Goal: Task Accomplishment & Management: Manage account settings

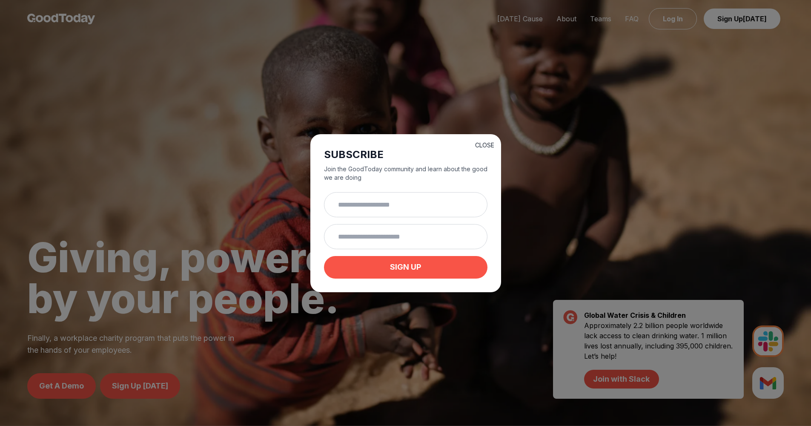
click at [482, 147] on button "CLOSE" at bounding box center [484, 145] width 19 height 9
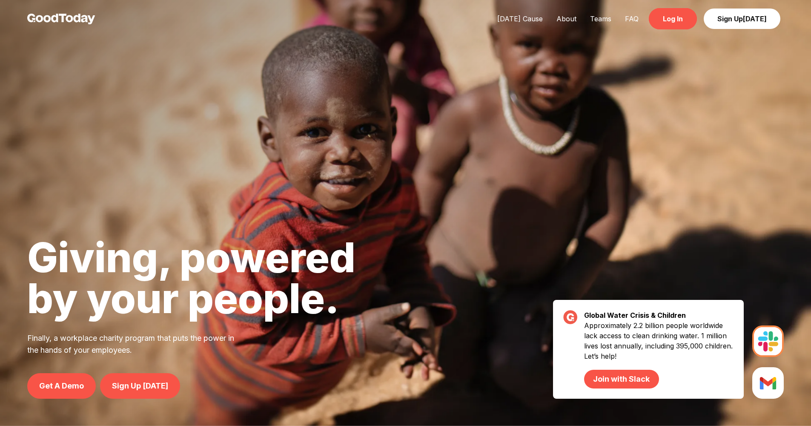
click at [678, 22] on link "Log In" at bounding box center [673, 18] width 48 height 21
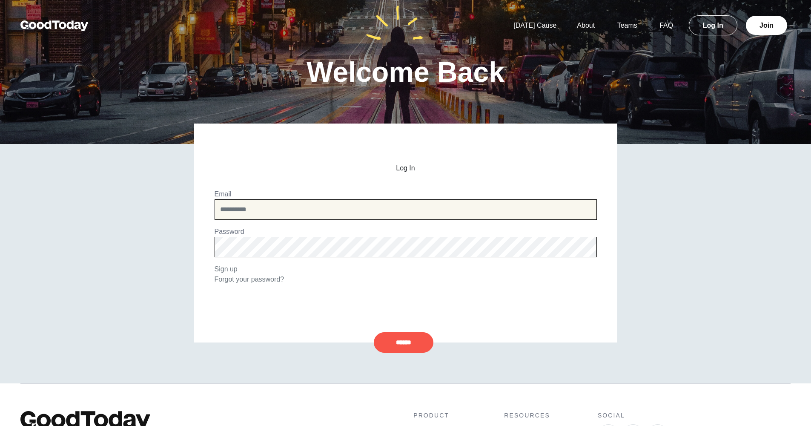
type input "**********"
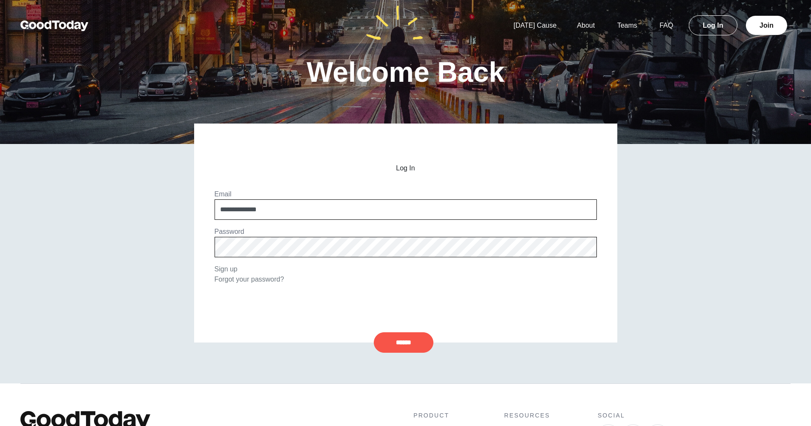
click at [403, 342] on input "******" at bounding box center [404, 342] width 60 height 20
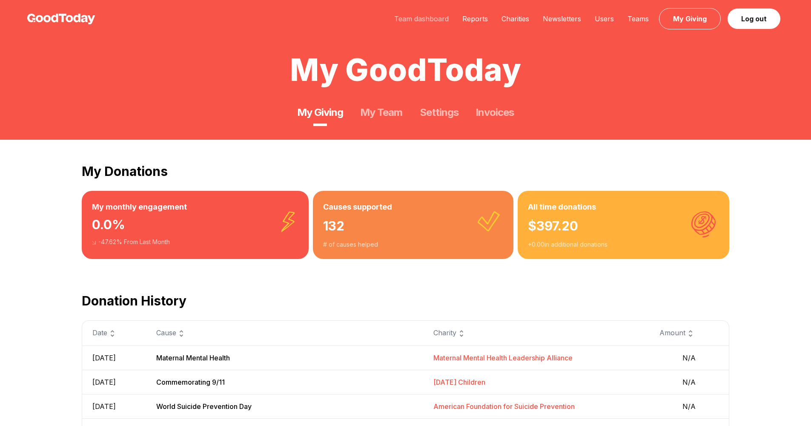
click at [419, 20] on link "Team dashboard" at bounding box center [422, 18] width 68 height 9
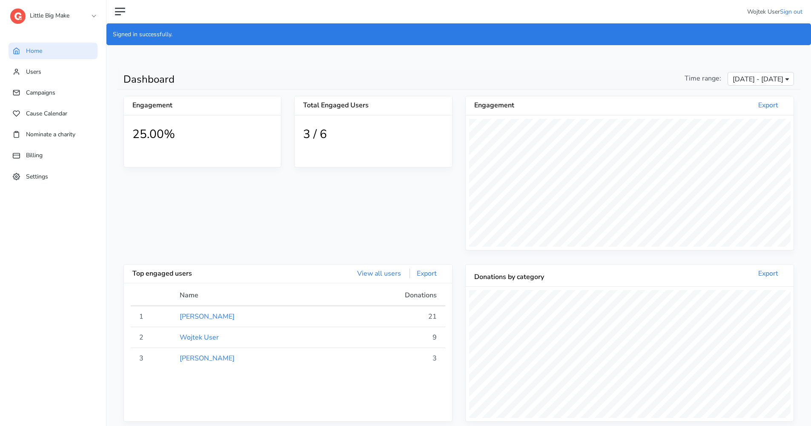
scroll to position [157, 328]
click at [74, 16] on link "Little Big Make" at bounding box center [52, 13] width 85 height 15
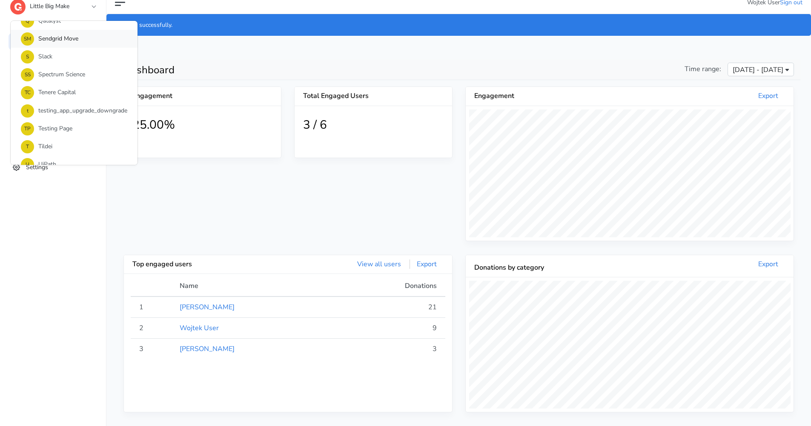
scroll to position [521, 0]
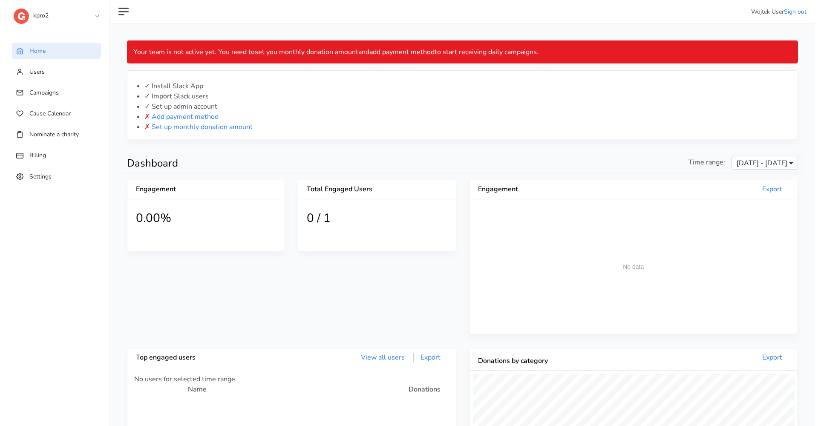
scroll to position [157, 328]
click at [160, 127] on link "Set up monthly donation amount" at bounding box center [198, 126] width 101 height 9
click at [53, 172] on link "Settings" at bounding box center [53, 176] width 89 height 17
click at [73, 160] on link "Billing" at bounding box center [53, 155] width 89 height 17
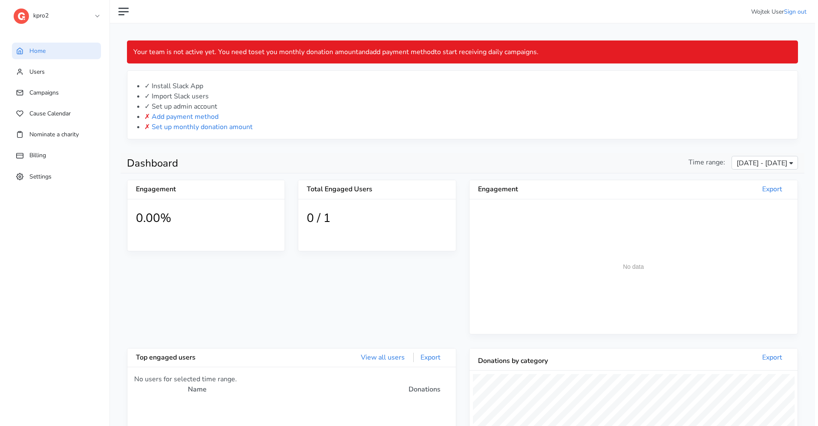
scroll to position [157, 328]
click at [169, 119] on link "Add payment method" at bounding box center [181, 116] width 67 height 9
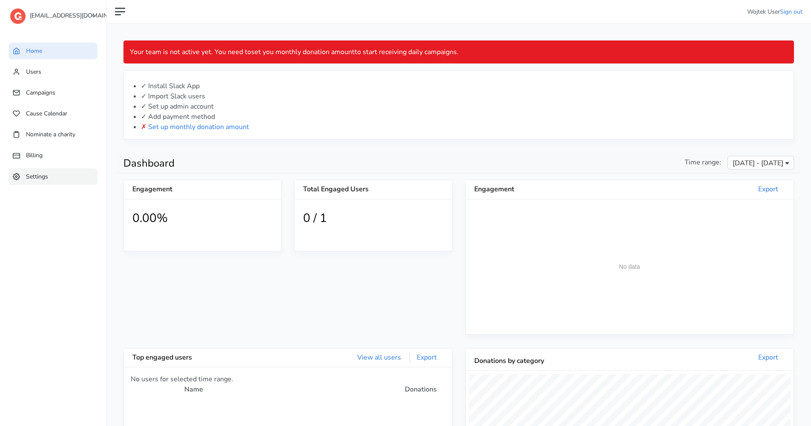
click at [74, 170] on link "Settings" at bounding box center [53, 176] width 89 height 17
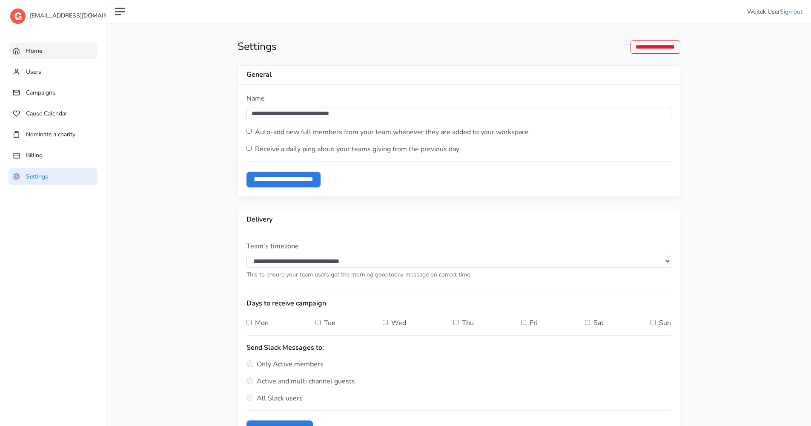
click at [48, 52] on link "Home" at bounding box center [53, 51] width 89 height 17
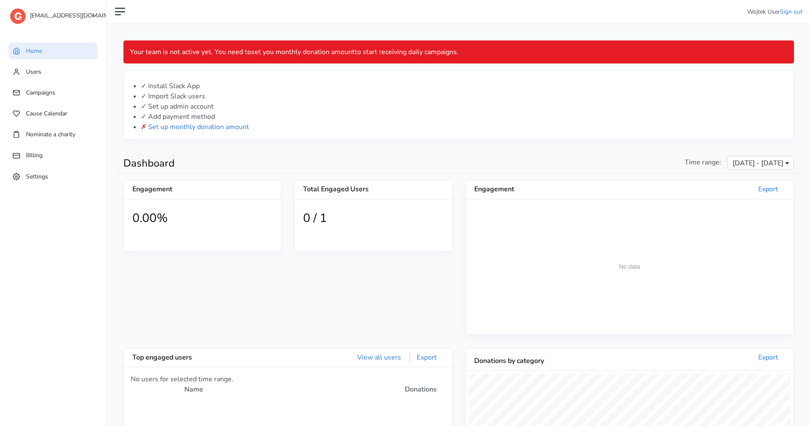
scroll to position [157, 328]
click at [60, 182] on link "Settings" at bounding box center [53, 176] width 89 height 17
click at [62, 184] on link "Settings" at bounding box center [53, 176] width 89 height 17
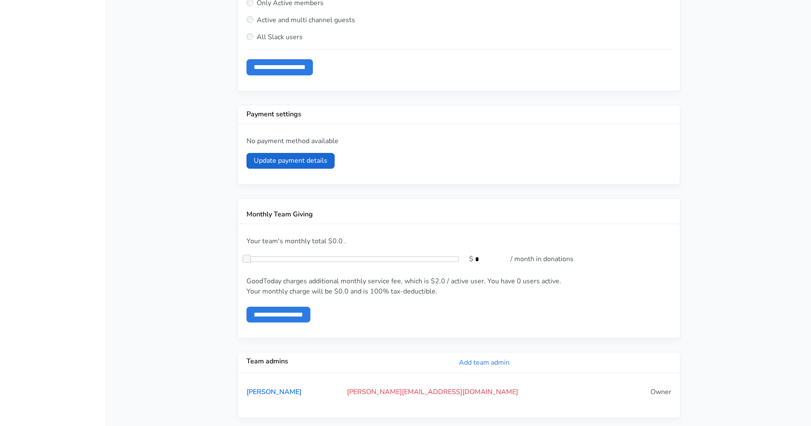
scroll to position [348, 0]
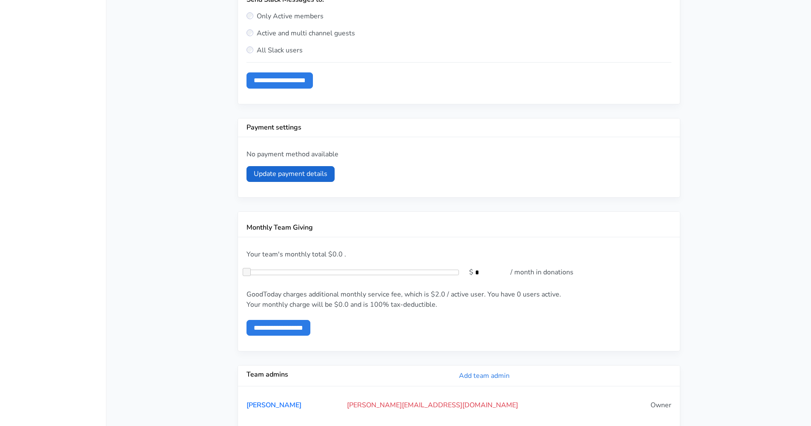
click at [281, 177] on link "Update payment details" at bounding box center [291, 174] width 88 height 16
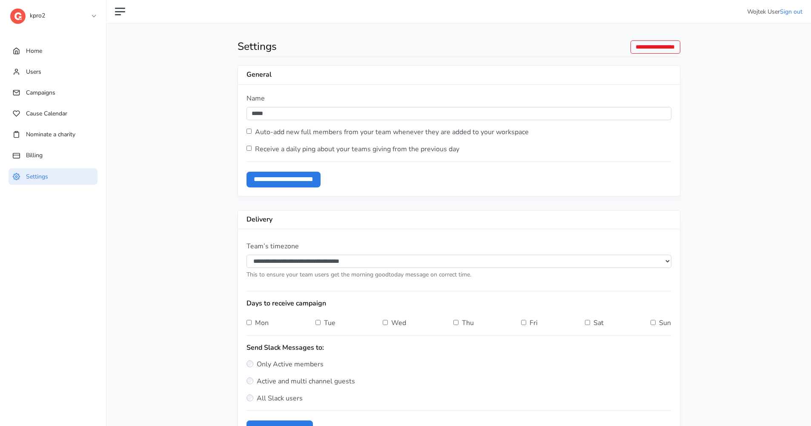
click at [63, 20] on link "kpro2" at bounding box center [52, 13] width 85 height 15
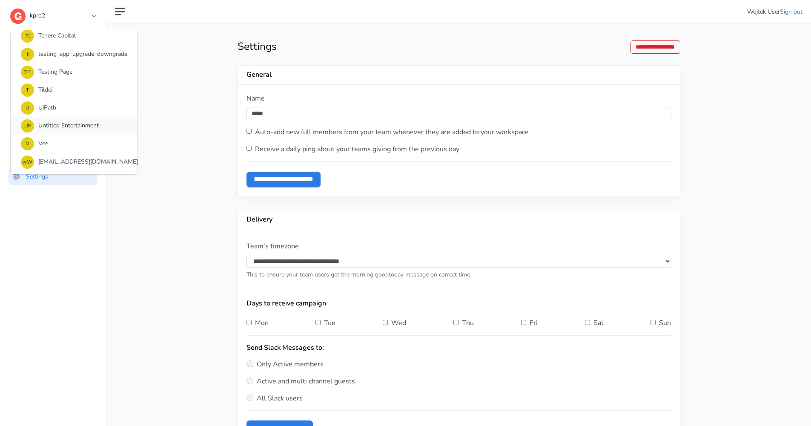
scroll to position [2, 0]
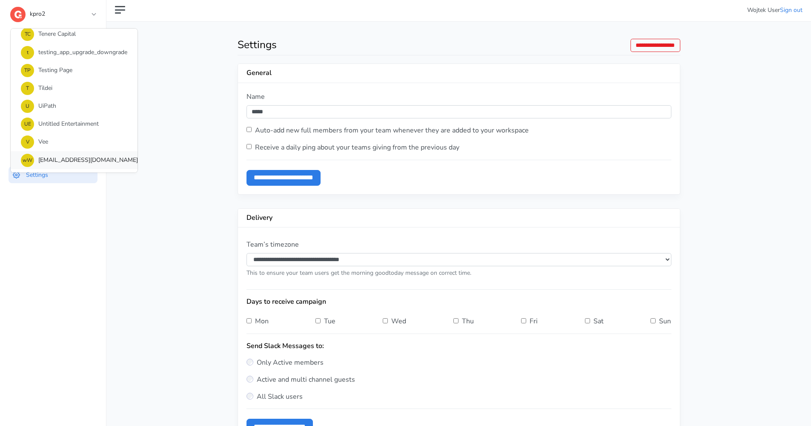
click at [89, 151] on link "wW wpogorzelski02@gmail.com’s Workspace" at bounding box center [74, 160] width 127 height 18
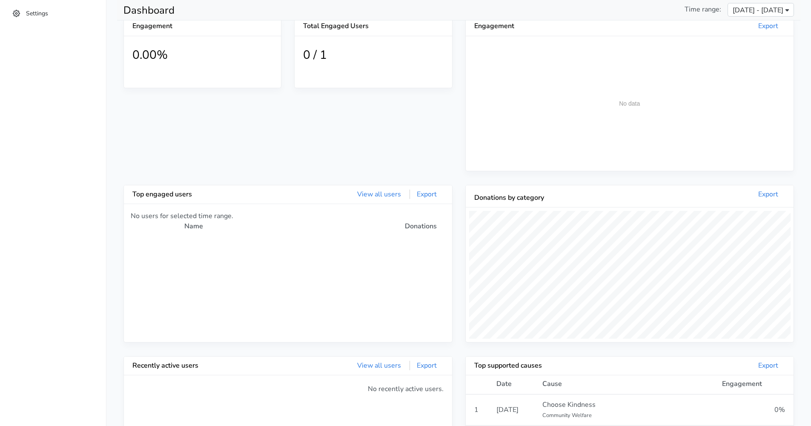
scroll to position [53, 0]
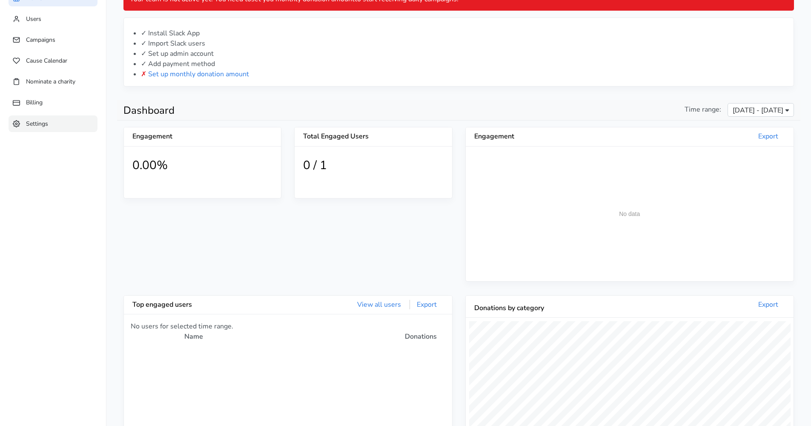
click at [60, 123] on link "Settings" at bounding box center [53, 123] width 89 height 17
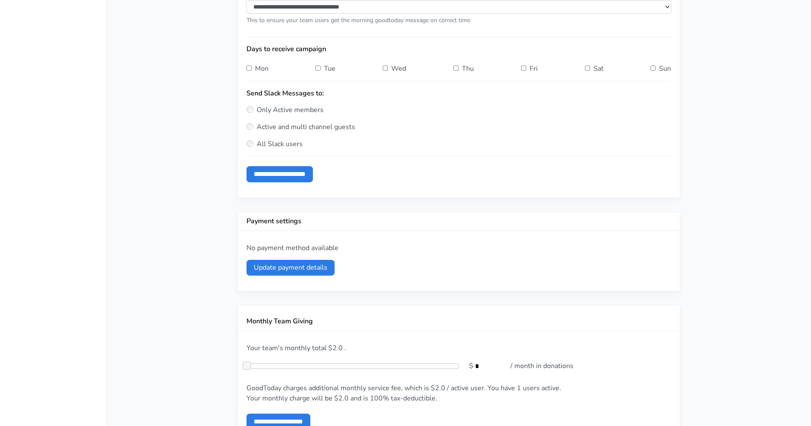
scroll to position [273, 0]
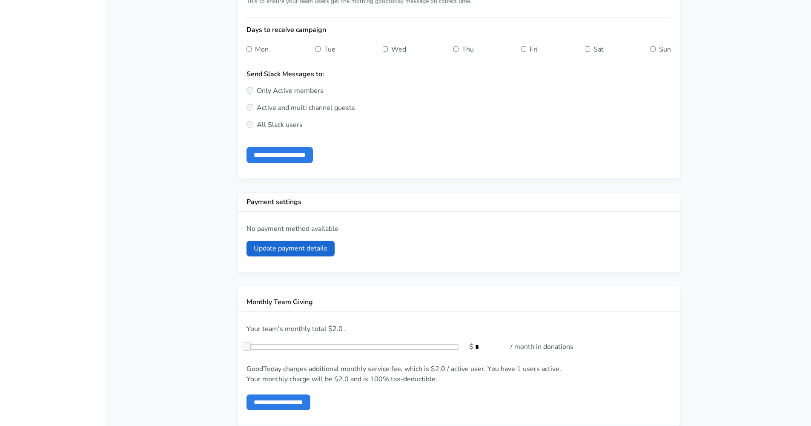
click at [306, 243] on link "Update payment details" at bounding box center [291, 249] width 88 height 16
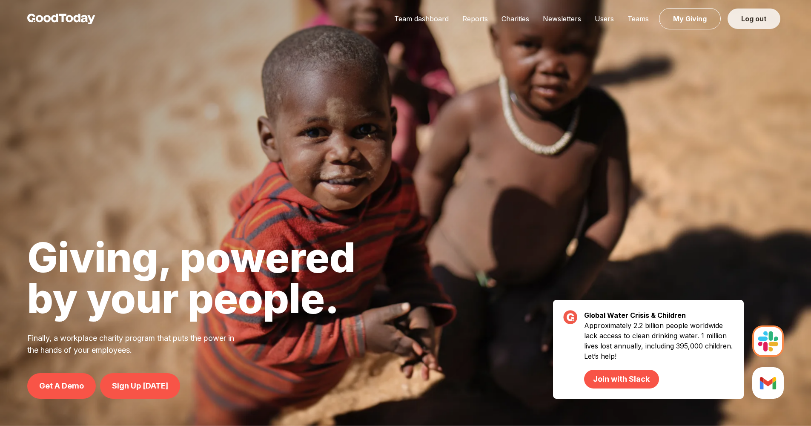
click at [750, 28] on link "Log out" at bounding box center [754, 19] width 53 height 20
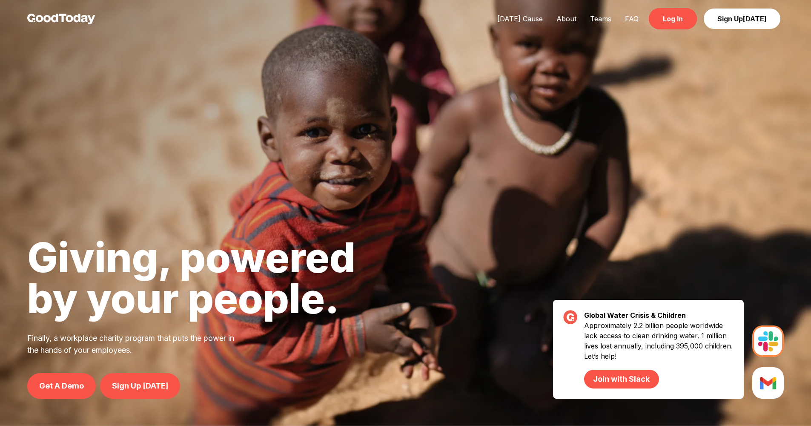
click at [689, 20] on link "Log In" at bounding box center [673, 18] width 48 height 21
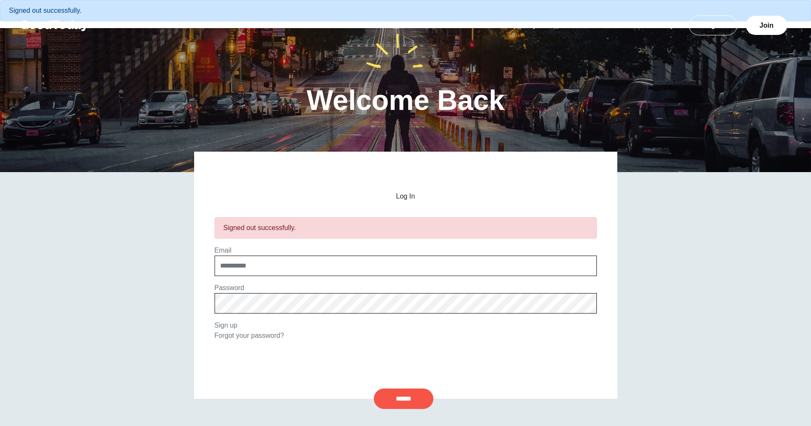
click at [723, 62] on div "Welcome Back" at bounding box center [406, 100] width 654 height 144
click at [712, 28] on link "Log In" at bounding box center [713, 25] width 49 height 20
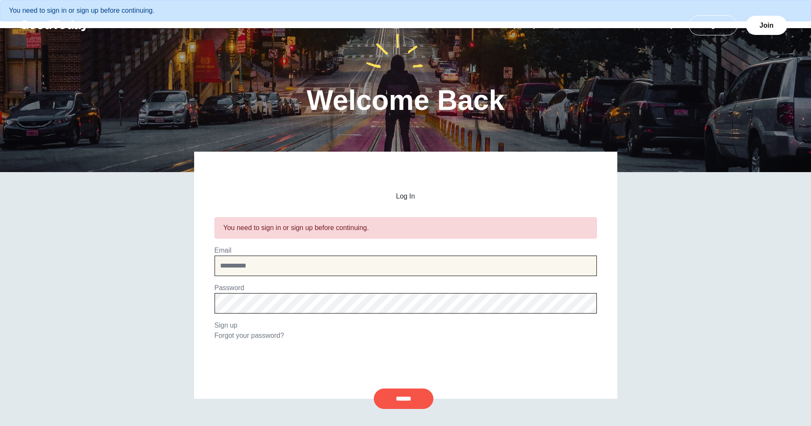
type input "**********"
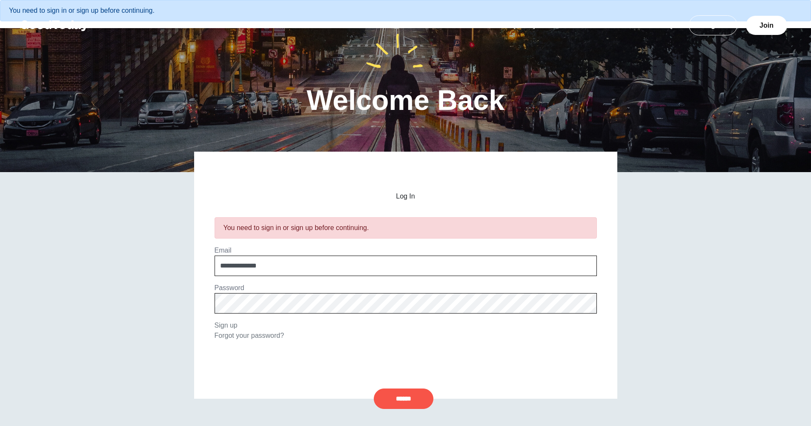
click at [403, 398] on input "******" at bounding box center [404, 398] width 60 height 20
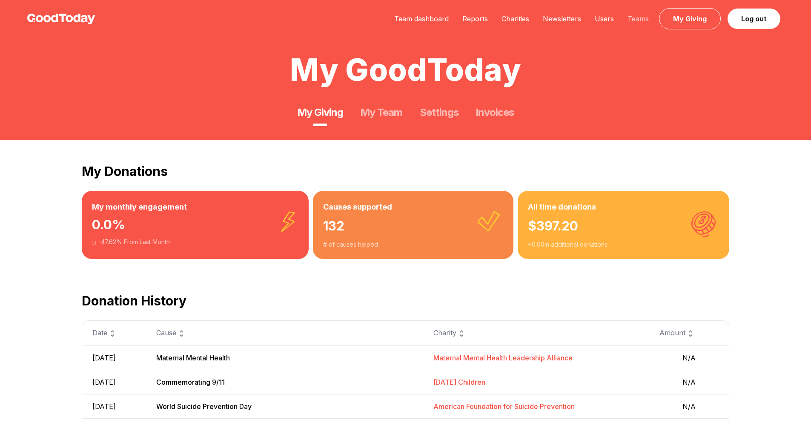
click at [629, 19] on link "Teams" at bounding box center [638, 18] width 35 height 9
click at [411, 23] on link "Team dashboard" at bounding box center [422, 18] width 68 height 9
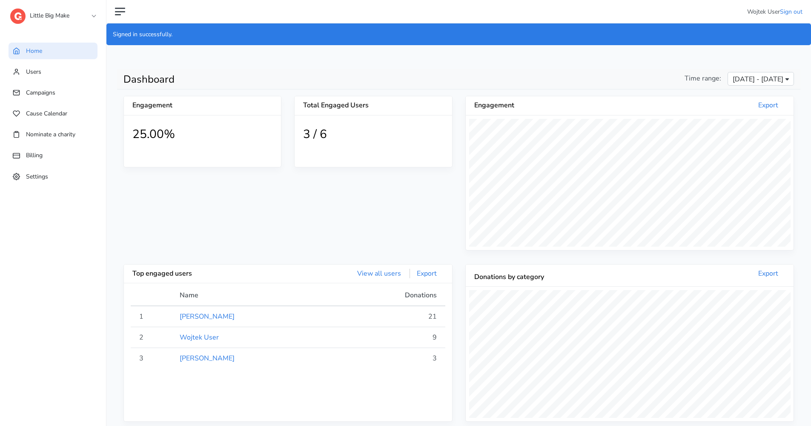
scroll to position [157, 328]
click at [72, 181] on link "Settings" at bounding box center [53, 176] width 89 height 17
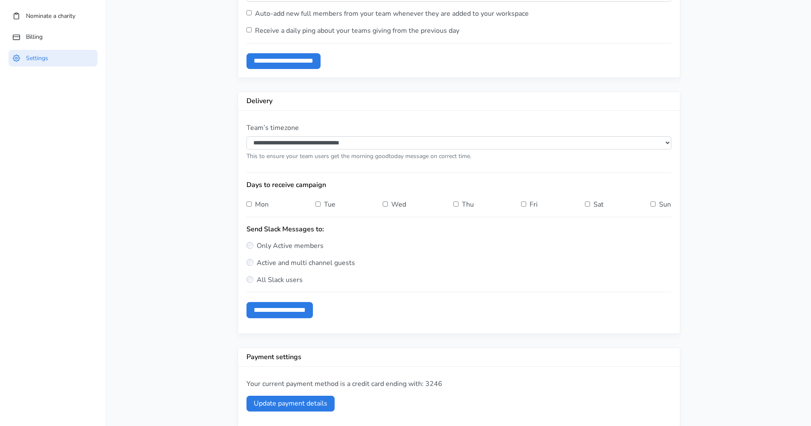
scroll to position [281, 0]
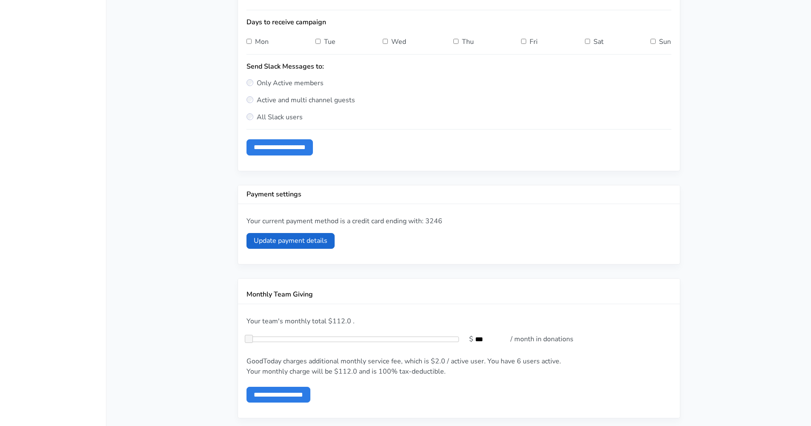
click at [308, 246] on link "Update payment details" at bounding box center [291, 241] width 88 height 16
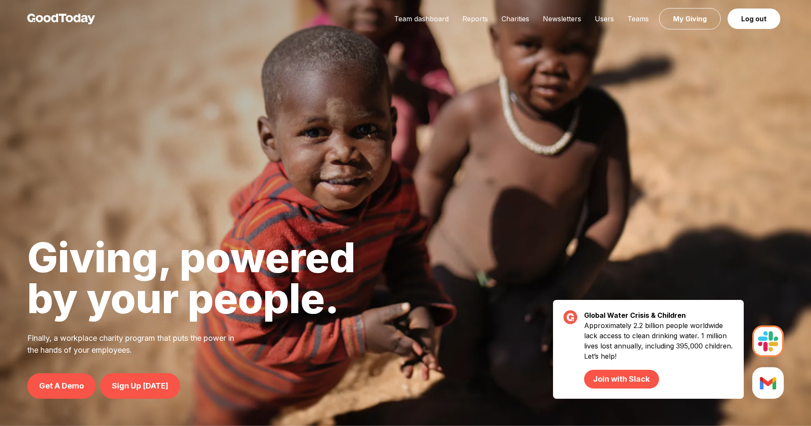
scroll to position [281, 0]
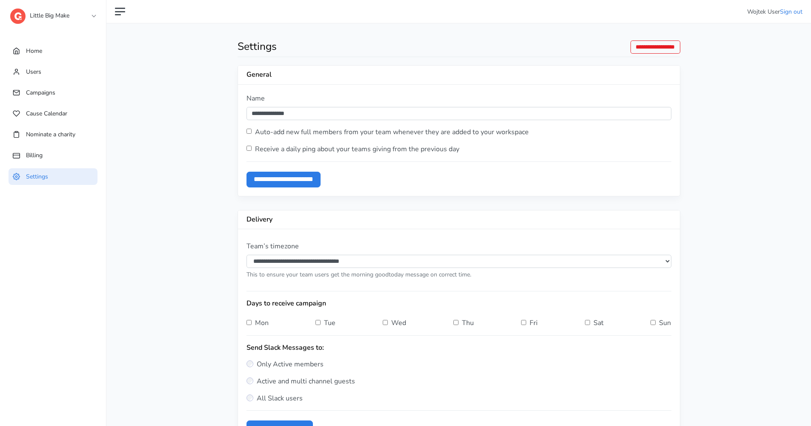
click at [53, 17] on link "Little Big Make" at bounding box center [52, 13] width 85 height 15
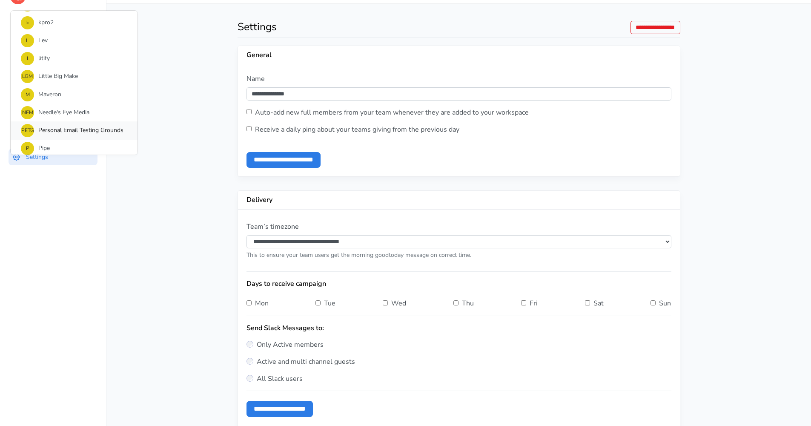
scroll to position [342, 0]
click at [86, 95] on link "k kpro2" at bounding box center [74, 95] width 127 height 18
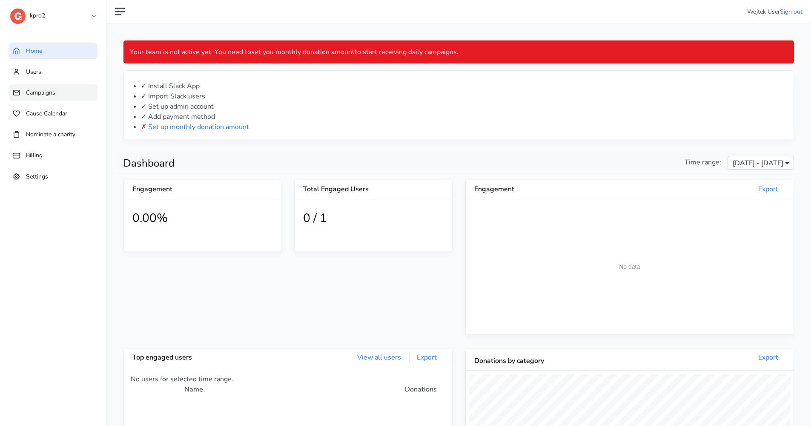
scroll to position [157, 328]
click at [78, 172] on link "Settings" at bounding box center [53, 176] width 89 height 17
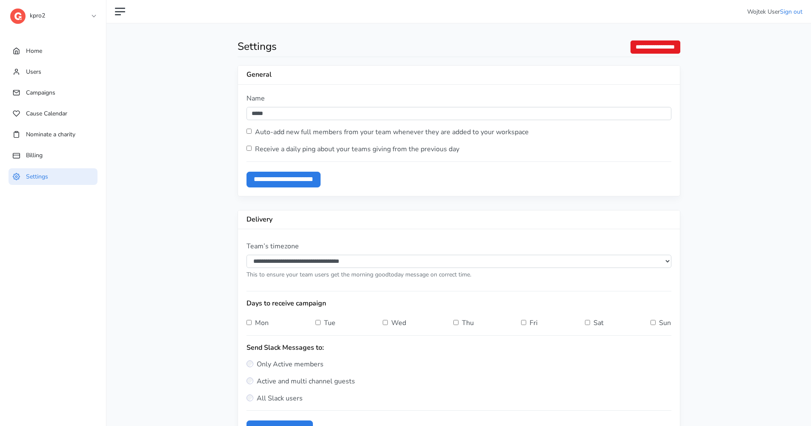
click at [631, 44] on input "**********" at bounding box center [655, 46] width 49 height 13
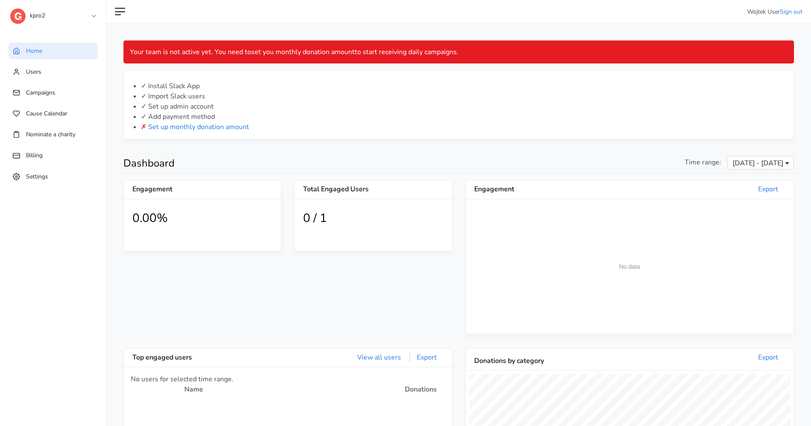
scroll to position [157, 328]
click at [88, 178] on link "Settings" at bounding box center [53, 176] width 89 height 17
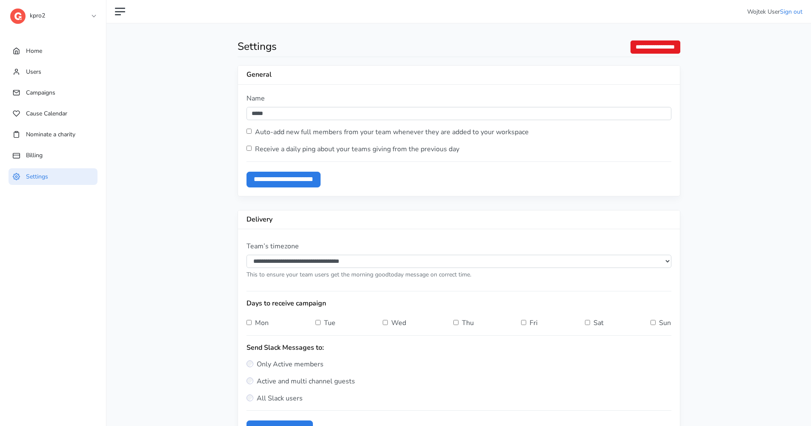
click at [665, 47] on input "**********" at bounding box center [655, 46] width 49 height 13
